Goal: Task Accomplishment & Management: Use online tool/utility

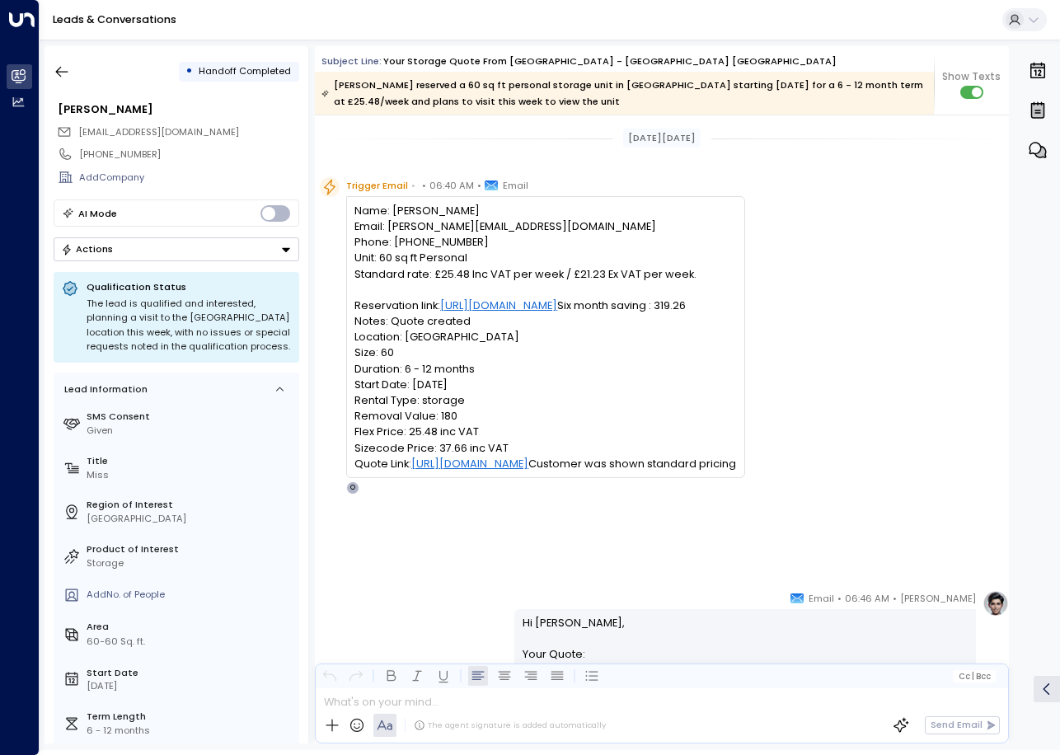
scroll to position [2663, 0]
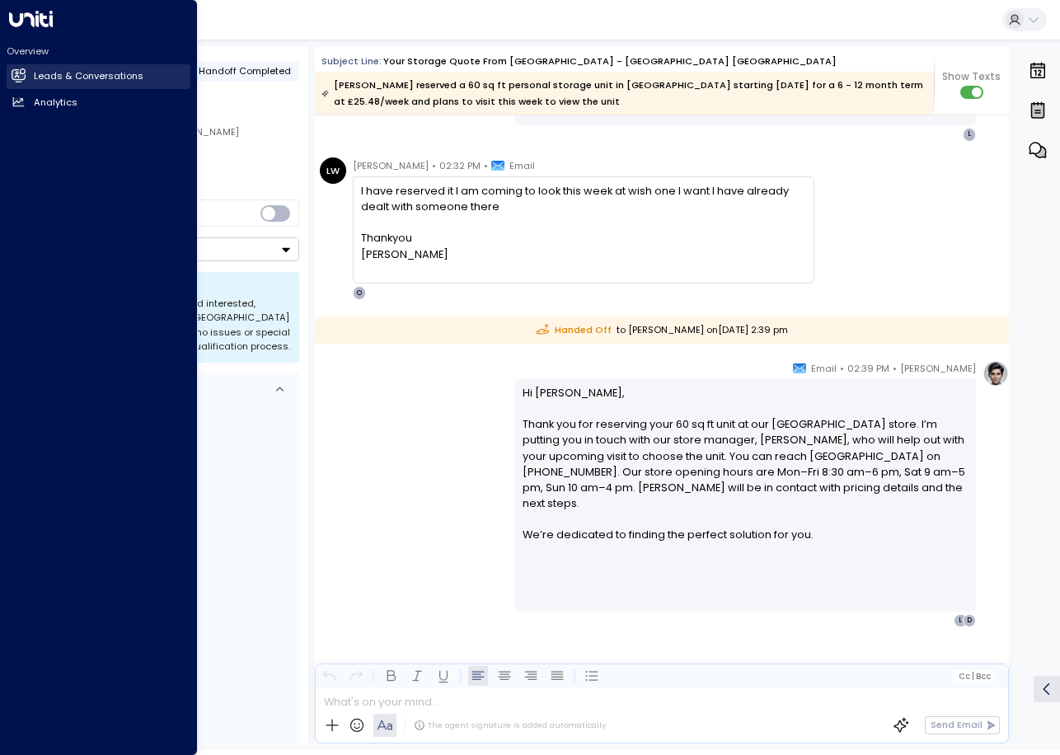
click at [19, 77] on icon at bounding box center [20, 75] width 11 height 14
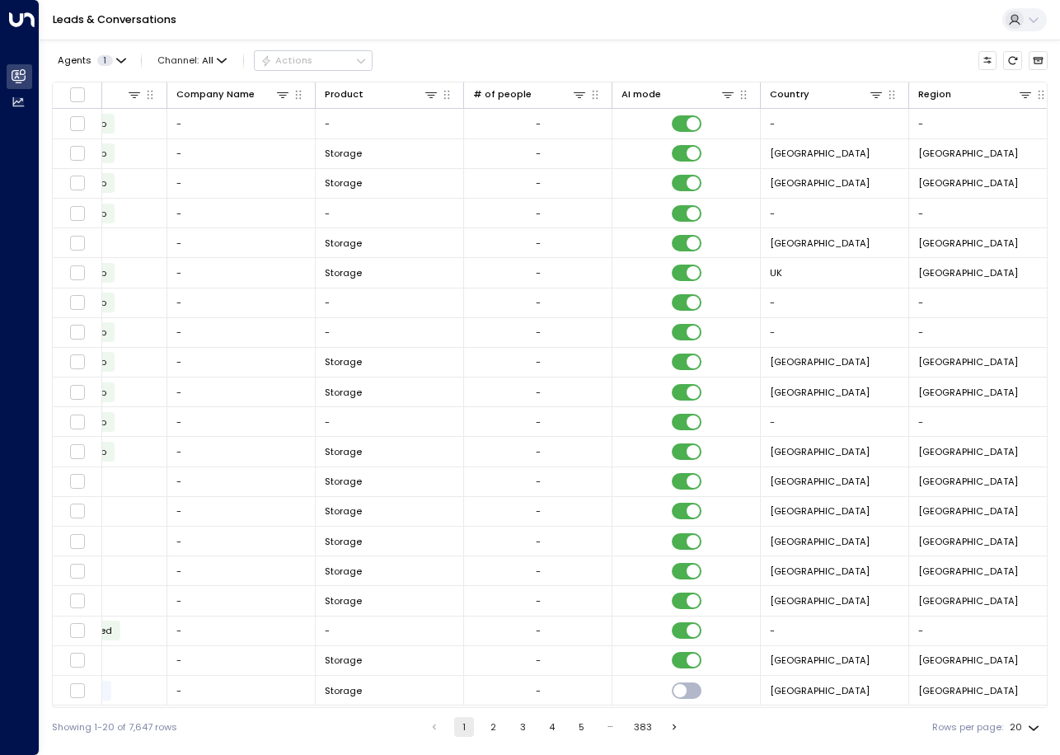
scroll to position [0, 547]
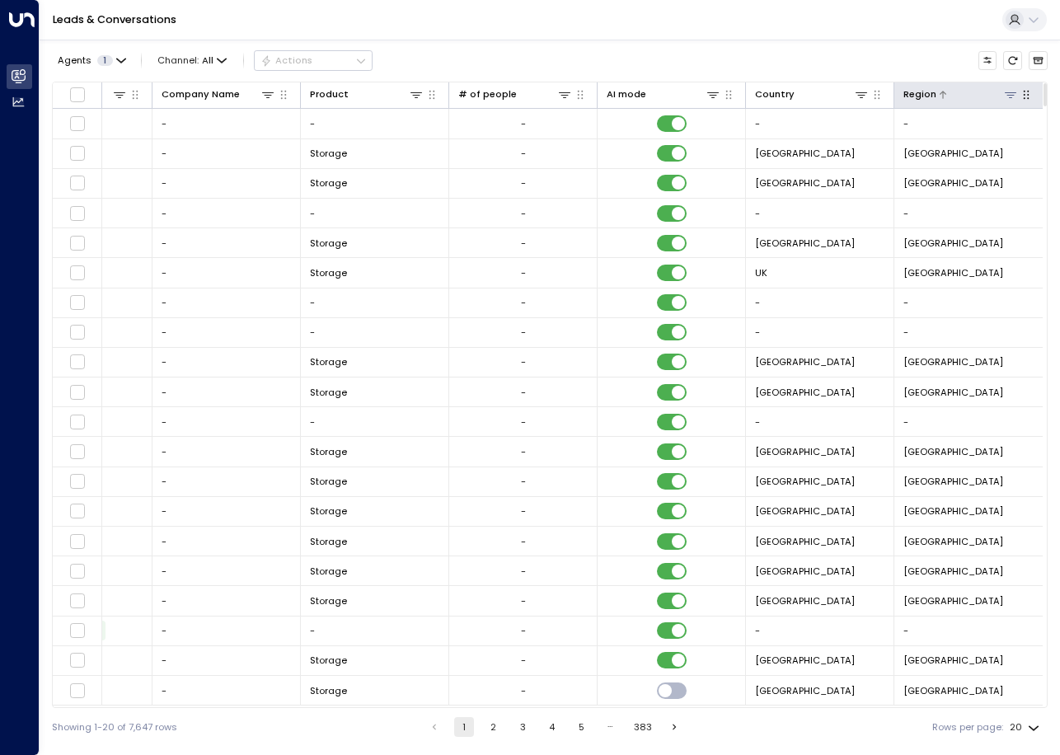
click at [1008, 98] on icon at bounding box center [1010, 94] width 13 height 13
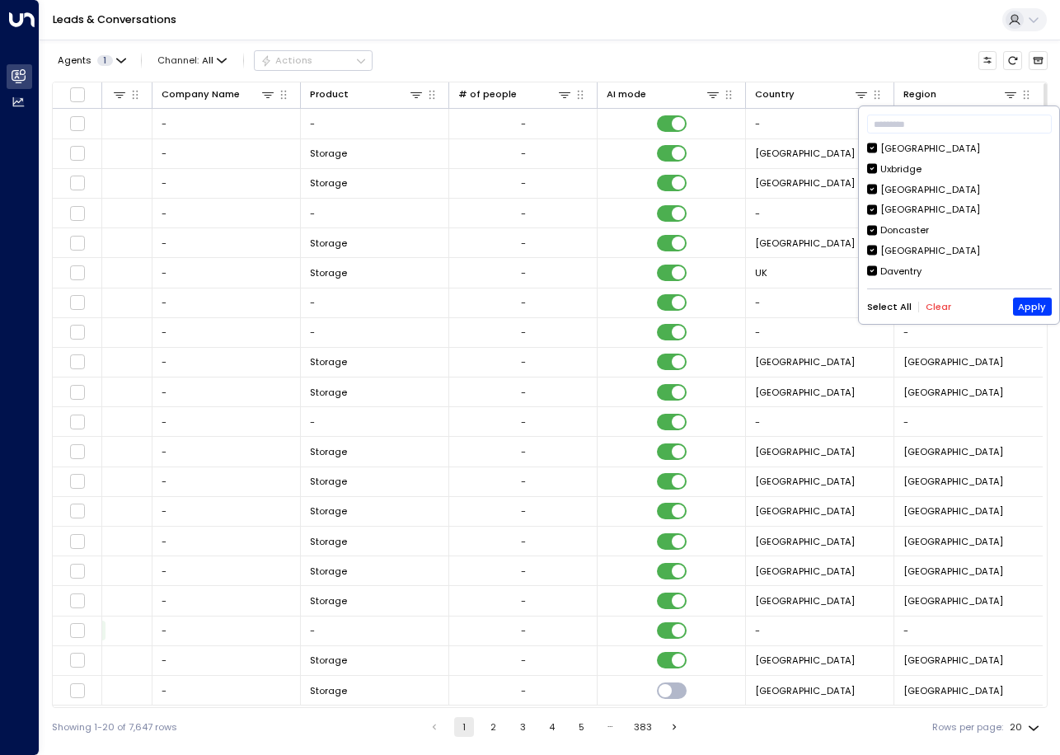
click at [937, 309] on button "Clear" at bounding box center [939, 307] width 26 height 11
click at [889, 149] on div "[GEOGRAPHIC_DATA]" at bounding box center [931, 149] width 100 height 14
click at [1031, 308] on button "Apply" at bounding box center [1032, 307] width 39 height 18
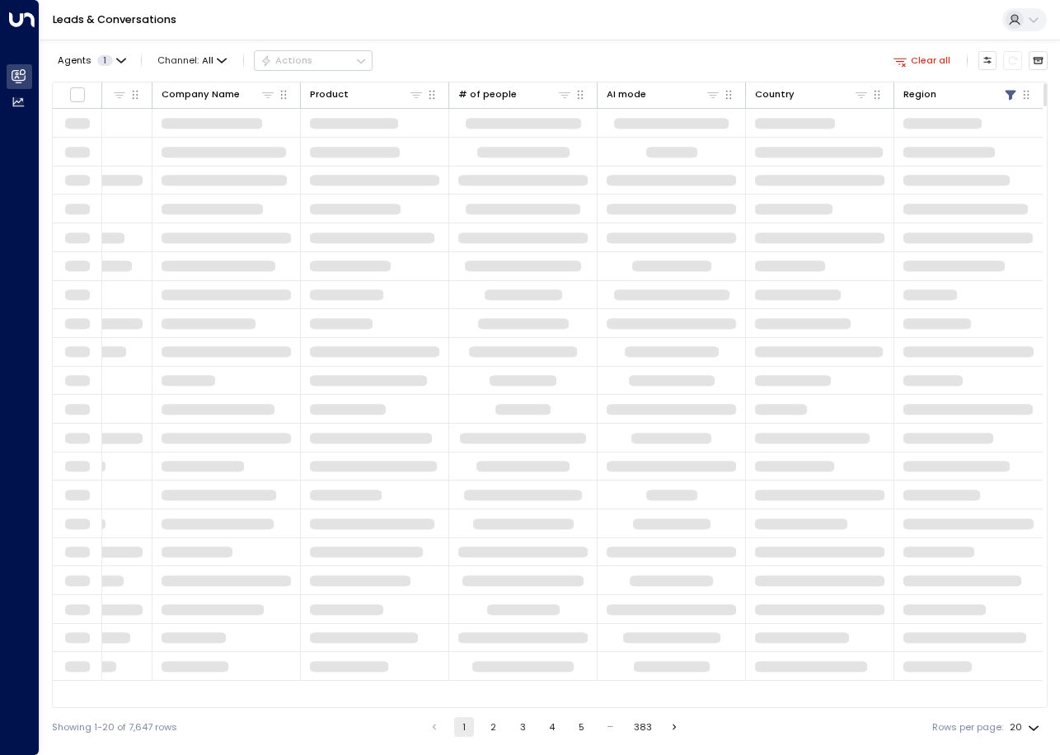
scroll to position [0, 543]
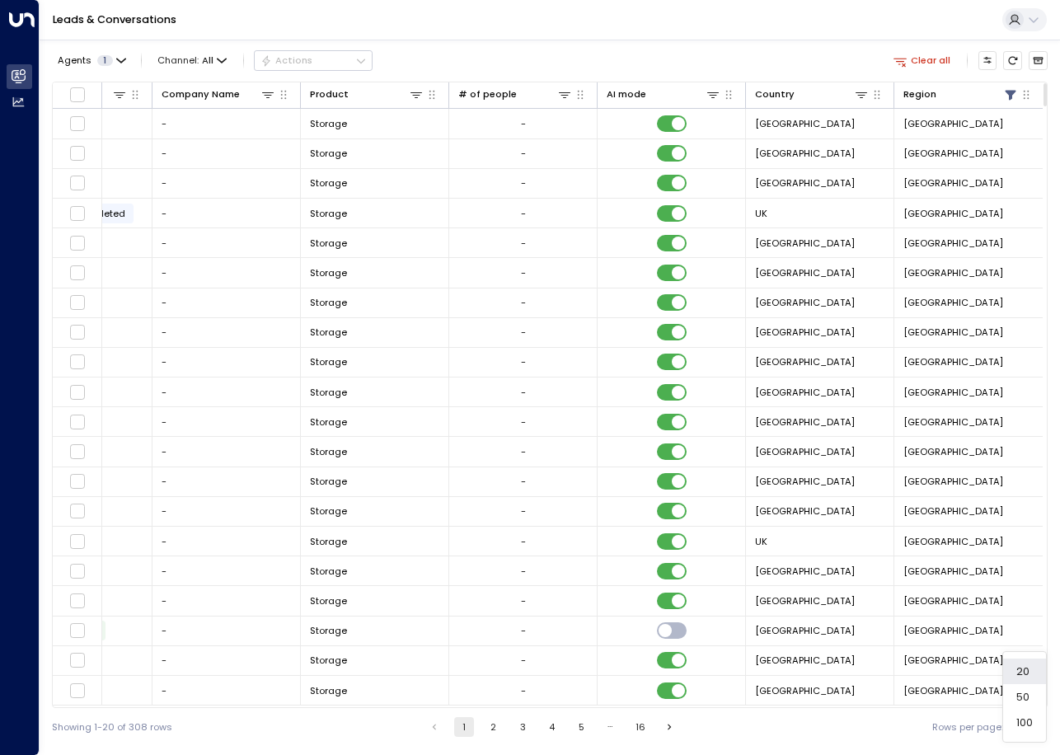
click at [1023, 725] on body "Overview Leads & Conversations Leads & Conversations Analytics Analytics Leads …" at bounding box center [530, 373] width 1060 height 746
click at [1025, 726] on li "100" at bounding box center [1025, 723] width 43 height 26
type input "***"
